Goal: Information Seeking & Learning: Learn about a topic

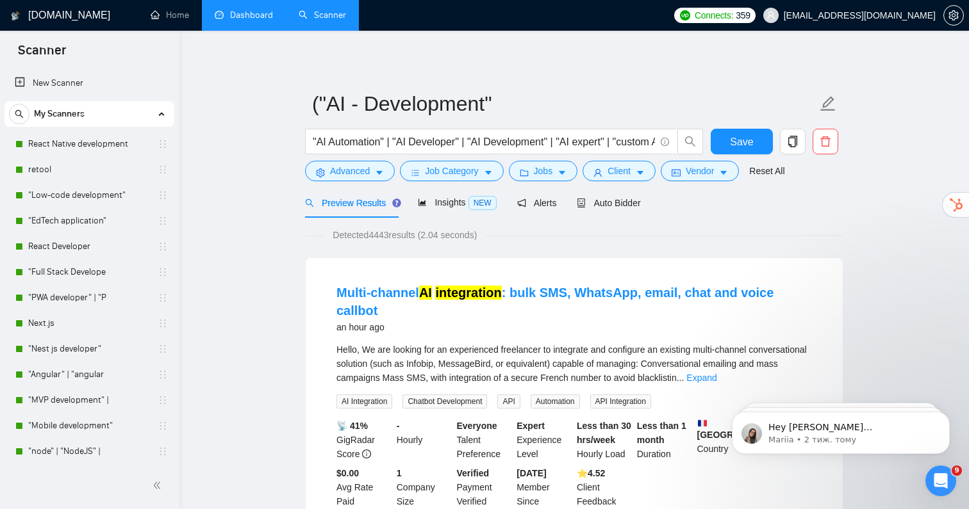
click at [253, 19] on link "Dashboard" at bounding box center [244, 15] width 58 height 11
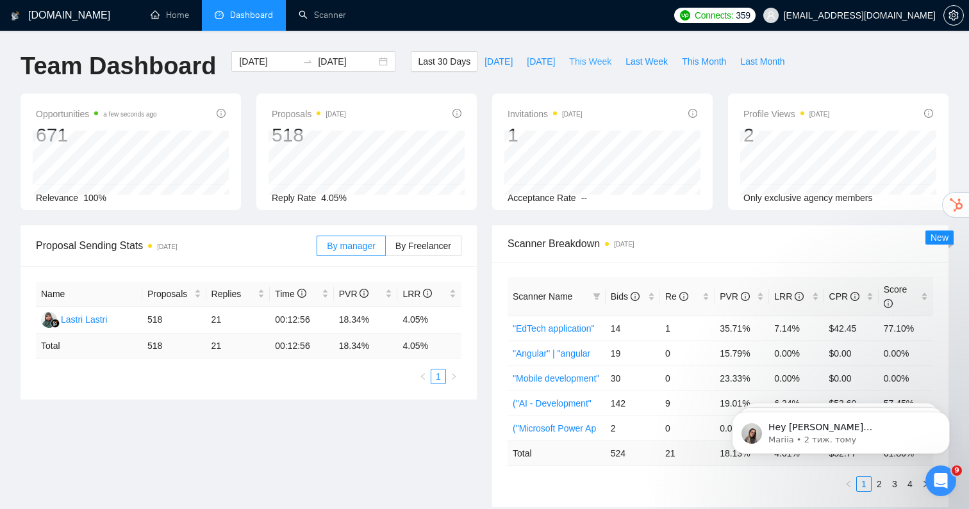
click at [594, 62] on span "This Week" at bounding box center [590, 61] width 42 height 14
type input "[DATE]"
click at [627, 62] on span "Last Week" at bounding box center [646, 61] width 42 height 14
type input "[DATE]"
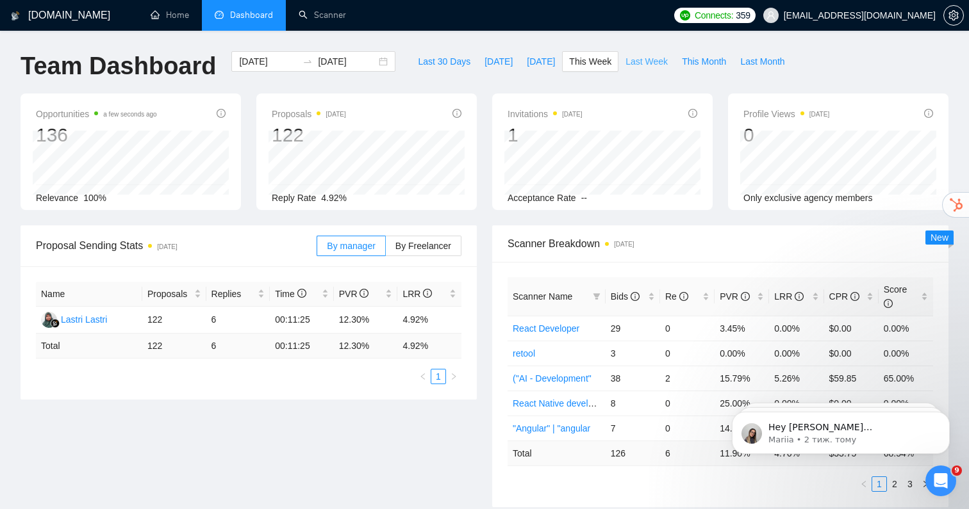
type input "[DATE]"
click at [703, 60] on span "This Month" at bounding box center [704, 61] width 44 height 14
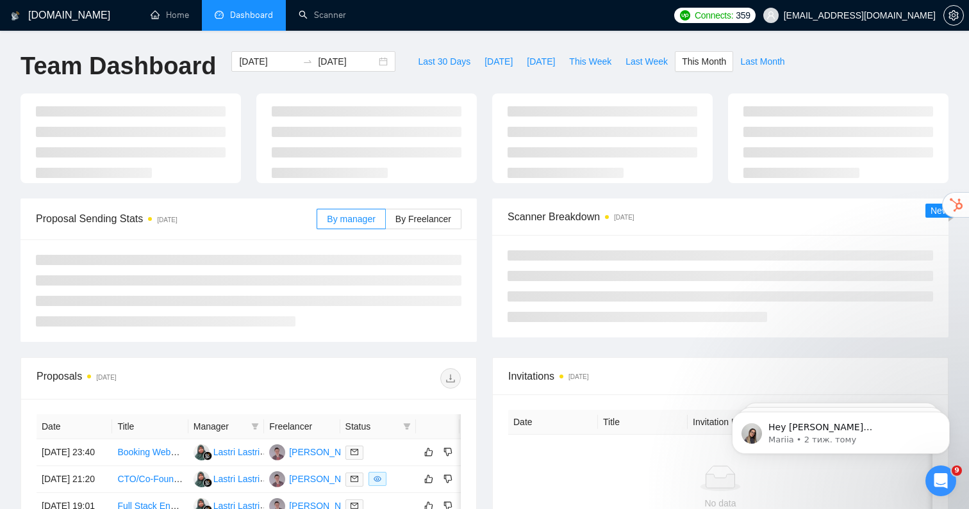
type input "[DATE]"
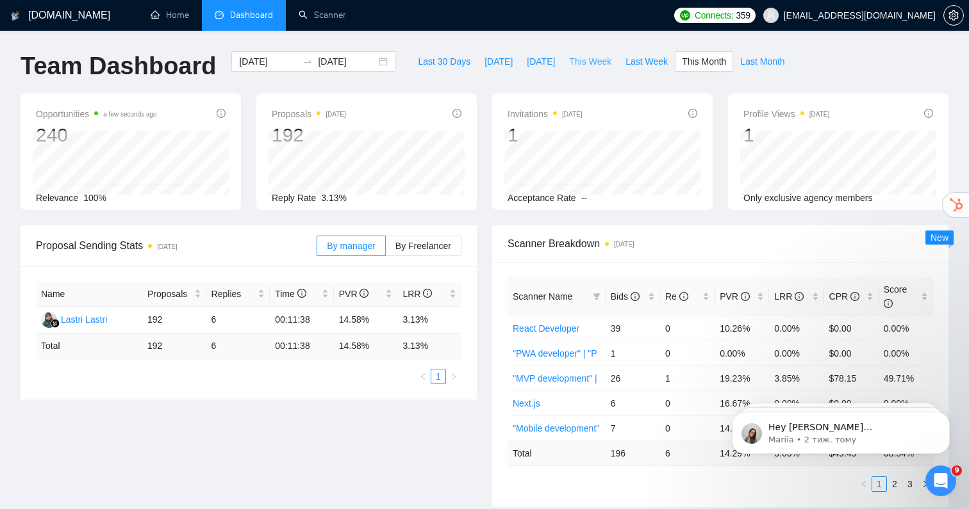
click at [588, 58] on span "This Week" at bounding box center [590, 61] width 42 height 14
type input "[DATE]"
click at [777, 60] on span "Last Month" at bounding box center [762, 61] width 44 height 14
type input "[DATE]"
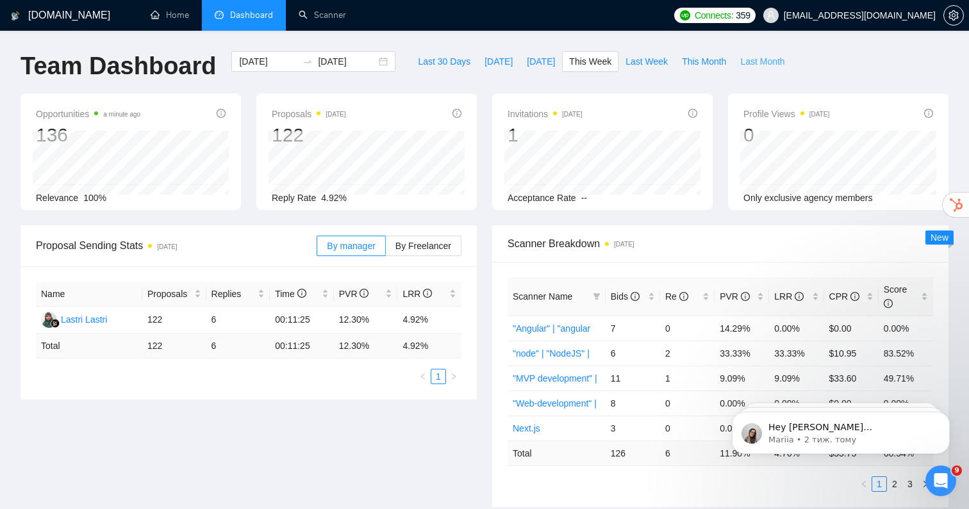
type input "[DATE]"
click at [698, 66] on span "This Month" at bounding box center [704, 61] width 44 height 14
type input "[DATE]"
click at [545, 63] on span "[DATE]" at bounding box center [541, 61] width 28 height 14
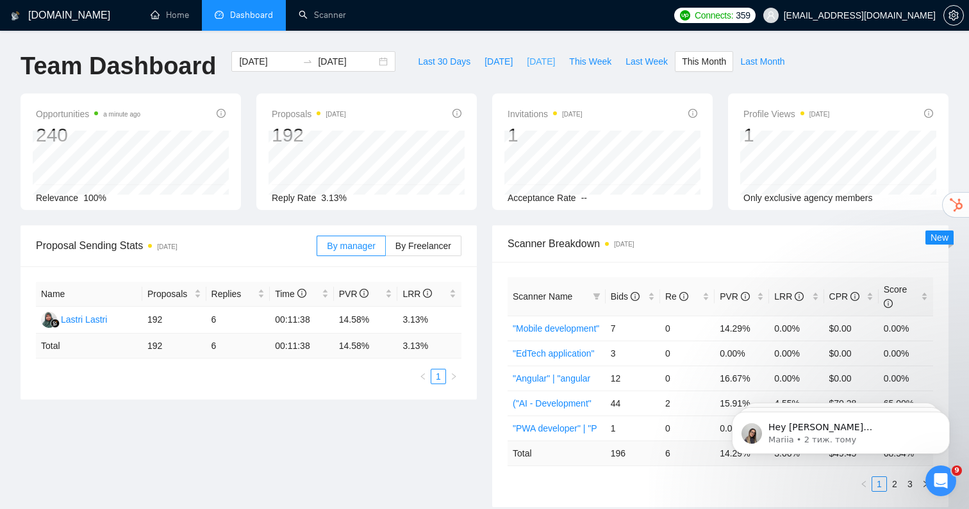
type input "[DATE]"
click at [494, 65] on span "[DATE]" at bounding box center [498, 61] width 28 height 14
type input "[DATE]"
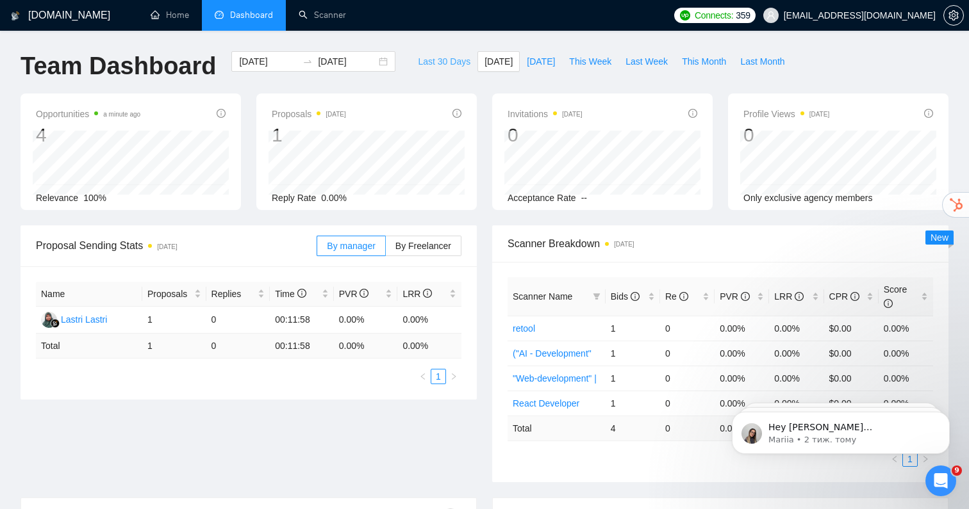
click at [445, 63] on span "Last 30 Days" at bounding box center [444, 61] width 53 height 14
type input "[DATE]"
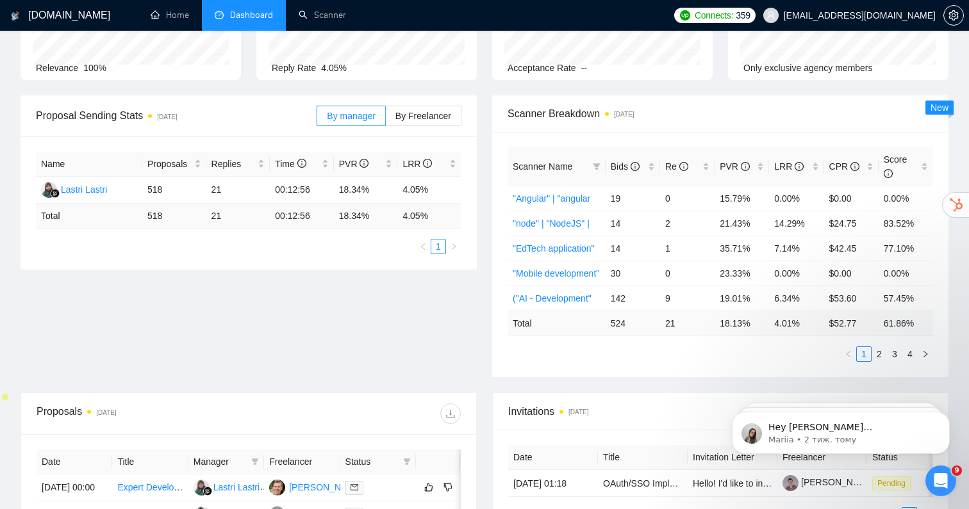
scroll to position [134, 0]
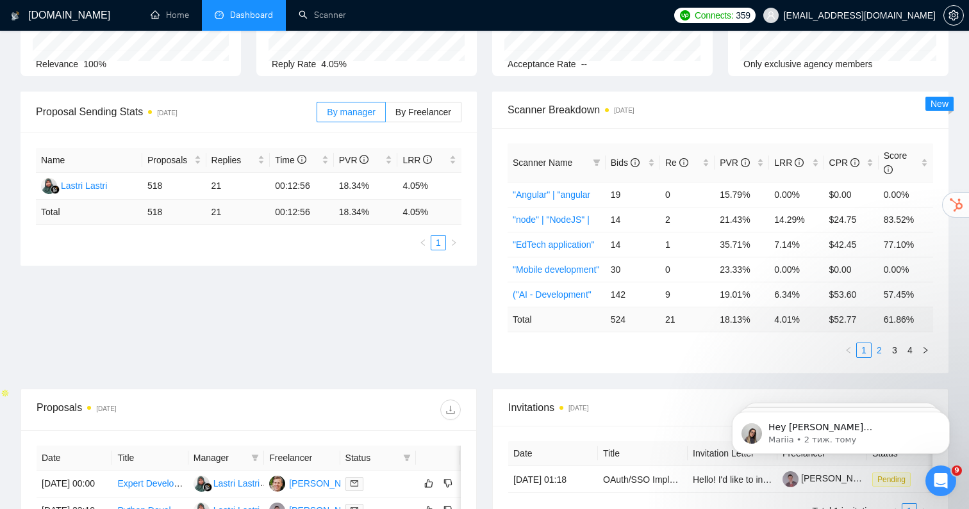
click at [879, 352] on link "2" at bounding box center [879, 350] width 14 height 14
click at [900, 352] on link "3" at bounding box center [895, 350] width 14 height 14
click at [912, 355] on link "4" at bounding box center [910, 350] width 14 height 14
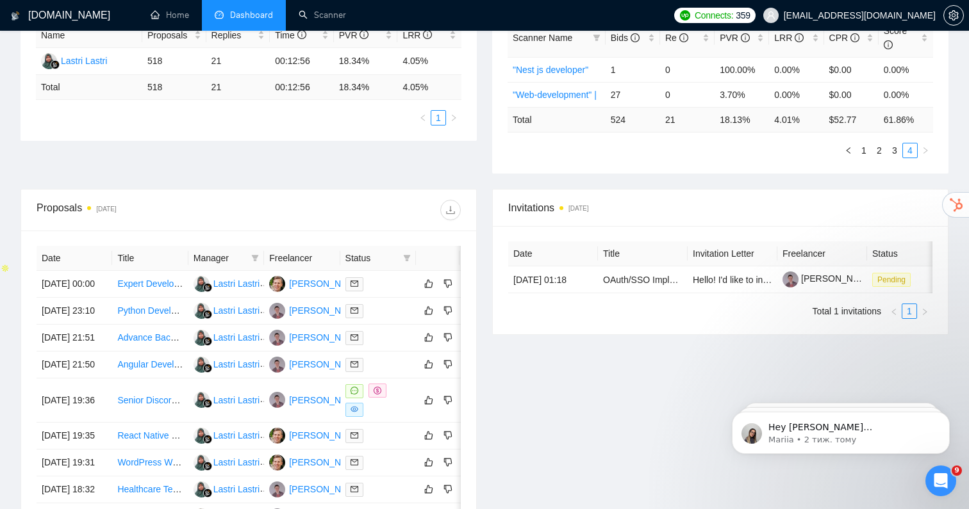
scroll to position [262, 0]
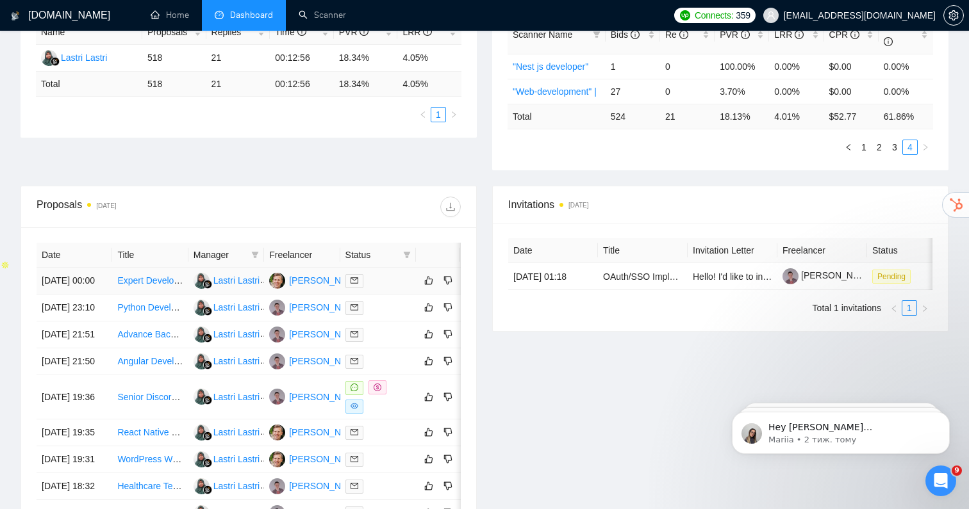
click at [158, 286] on link "Expert Developer for App Development - Front end, back end, AI, and security" at bounding box center [272, 281] width 310 height 10
